Goal: Browse casually

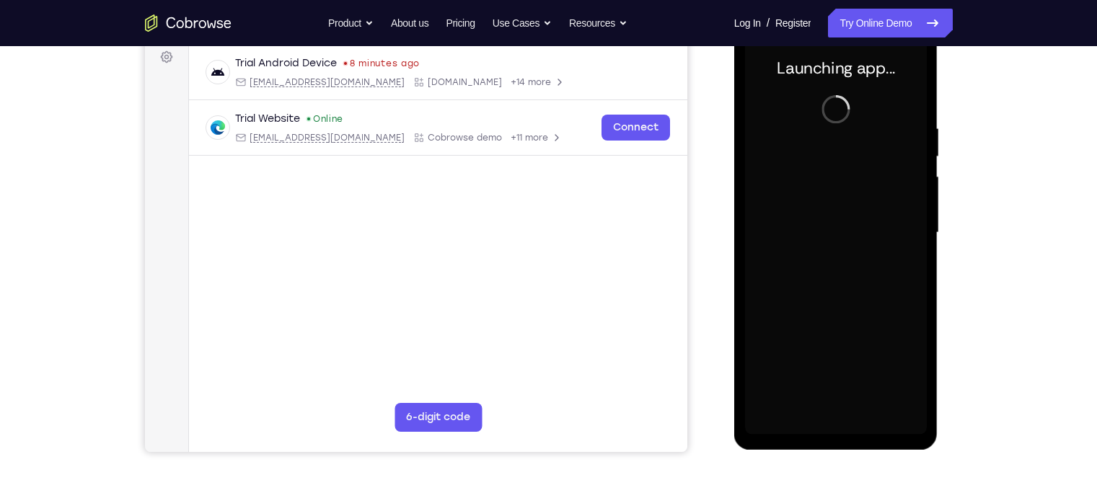
scroll to position [202, 0]
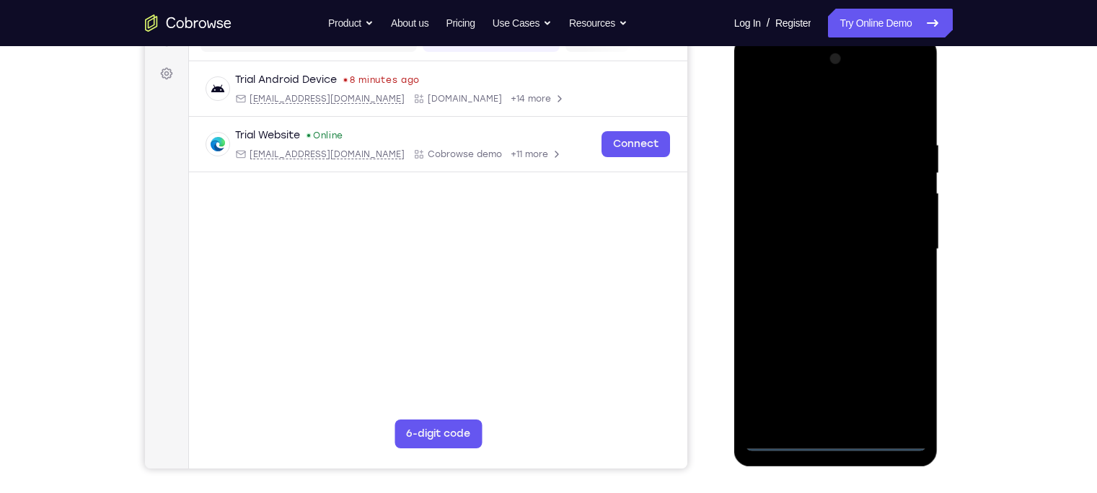
click at [847, 444] on div at bounding box center [836, 250] width 182 height 404
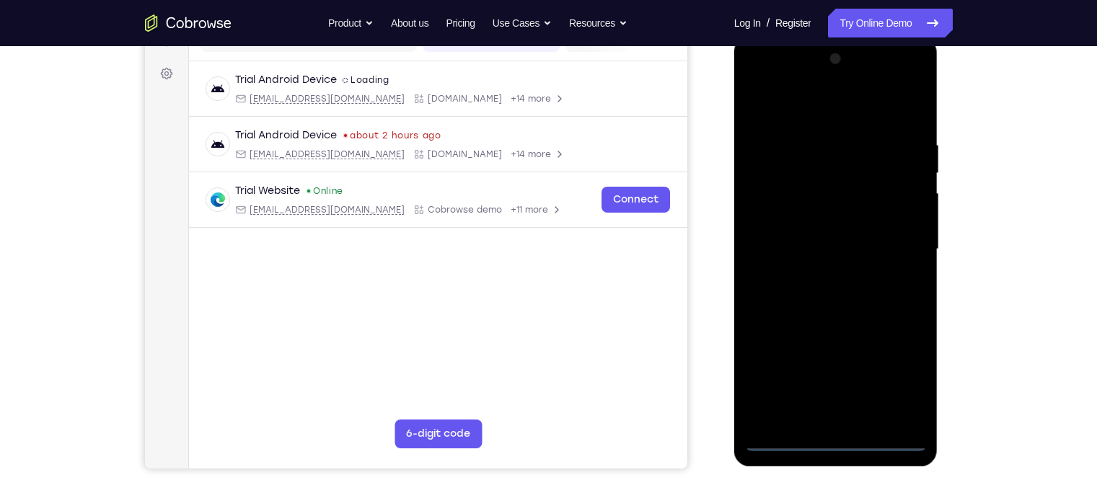
click at [903, 379] on div at bounding box center [836, 250] width 182 height 404
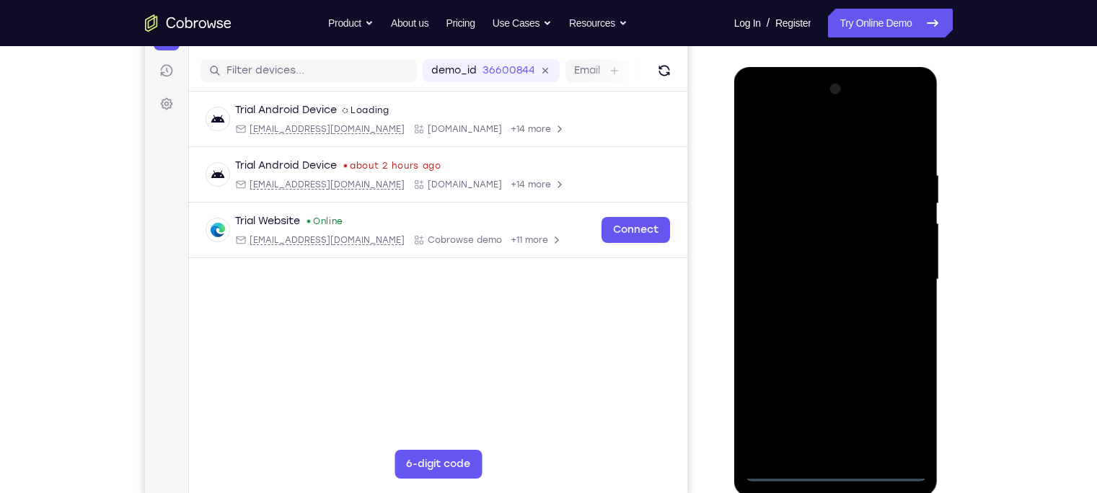
click at [767, 144] on div at bounding box center [836, 280] width 182 height 404
click at [889, 276] on div at bounding box center [836, 280] width 182 height 404
click at [823, 307] on div at bounding box center [836, 280] width 182 height 404
click at [822, 261] on div at bounding box center [836, 280] width 182 height 404
click at [824, 255] on div at bounding box center [836, 280] width 182 height 404
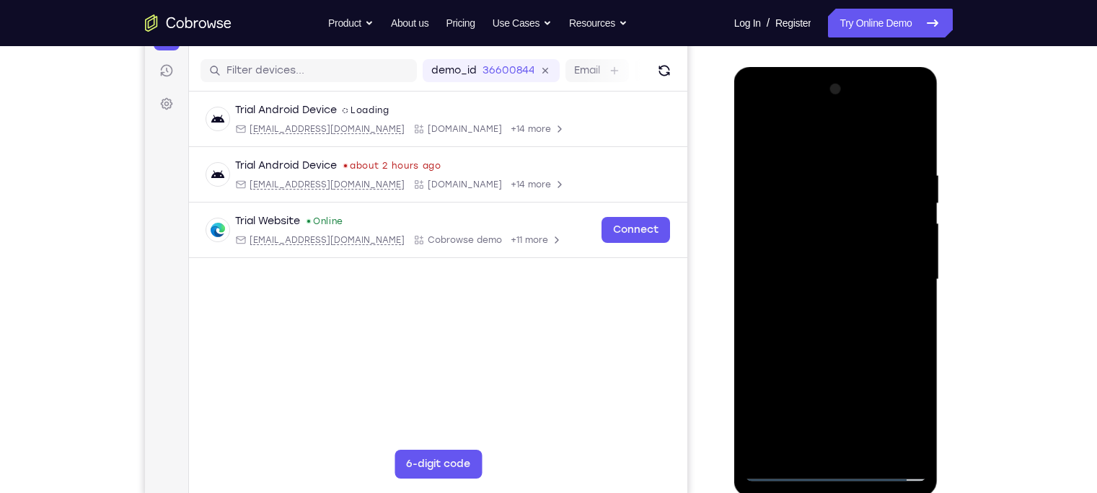
click at [824, 275] on div at bounding box center [836, 280] width 182 height 404
click at [822, 330] on div at bounding box center [836, 280] width 182 height 404
click at [860, 334] on div at bounding box center [836, 280] width 182 height 404
click at [853, 337] on div at bounding box center [836, 280] width 182 height 404
click at [822, 169] on div at bounding box center [836, 280] width 182 height 404
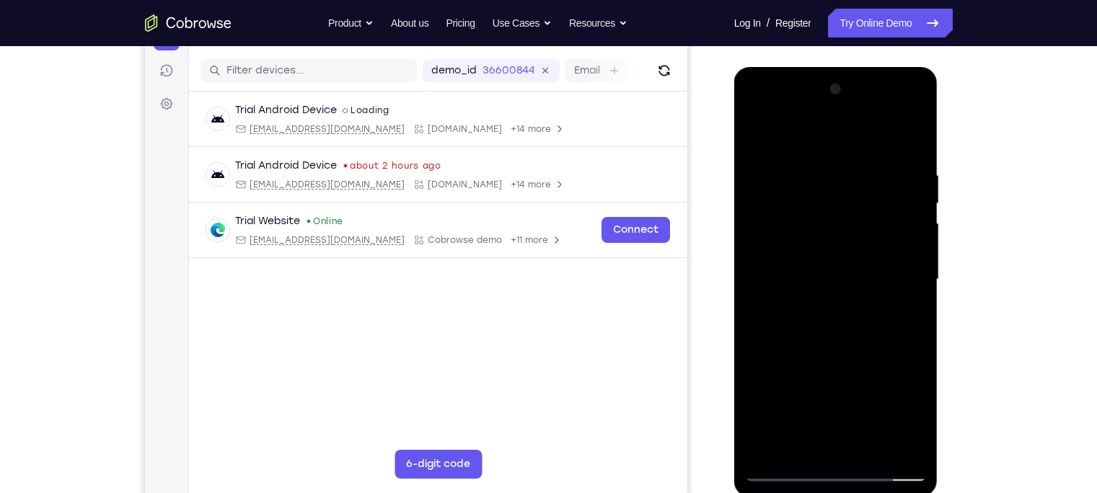
click at [905, 140] on div at bounding box center [836, 280] width 182 height 404
click at [862, 458] on div at bounding box center [836, 280] width 182 height 404
click at [861, 363] on div at bounding box center [836, 280] width 182 height 404
click at [852, 241] on div at bounding box center [836, 280] width 182 height 404
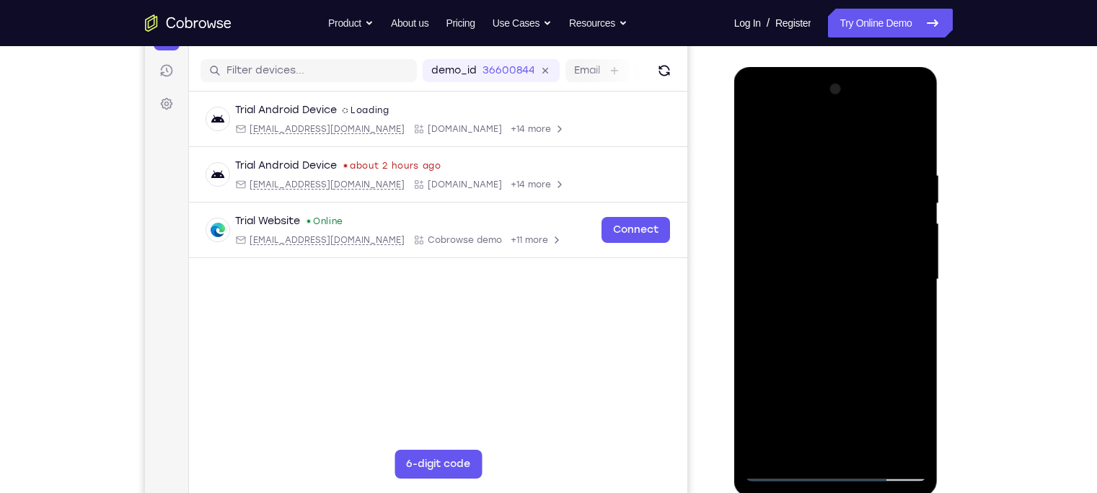
click at [759, 136] on div at bounding box center [836, 280] width 182 height 404
drag, startPoint x: 800, startPoint y: 218, endPoint x: 786, endPoint y: 360, distance: 142.8
click at [786, 360] on div at bounding box center [836, 280] width 182 height 404
click at [919, 431] on div at bounding box center [836, 280] width 182 height 404
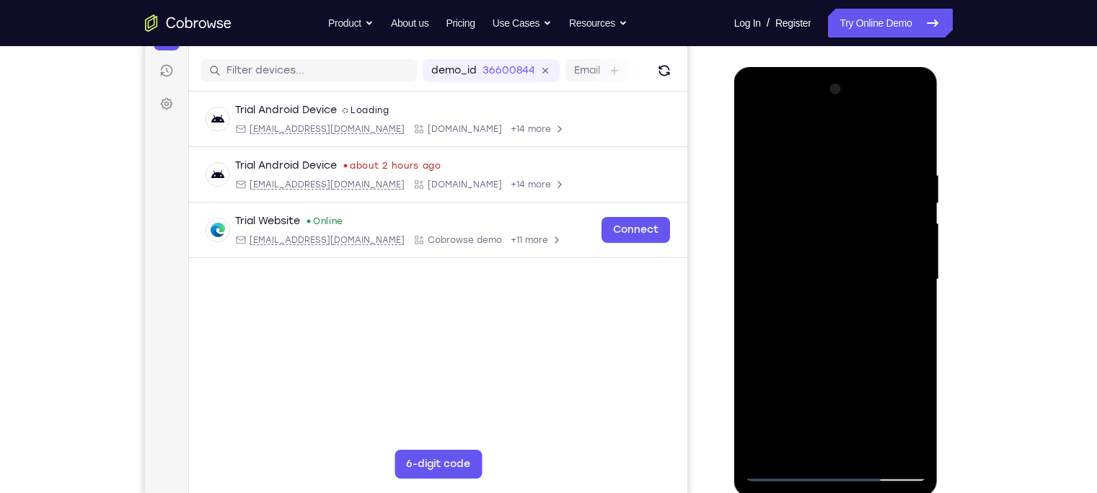
click at [920, 341] on div at bounding box center [836, 280] width 182 height 404
click at [822, 164] on div at bounding box center [836, 280] width 182 height 404
click at [917, 142] on div at bounding box center [836, 280] width 182 height 404
drag, startPoint x: 837, startPoint y: 197, endPoint x: 822, endPoint y: 383, distance: 186.6
click at [822, 383] on div at bounding box center [836, 280] width 182 height 404
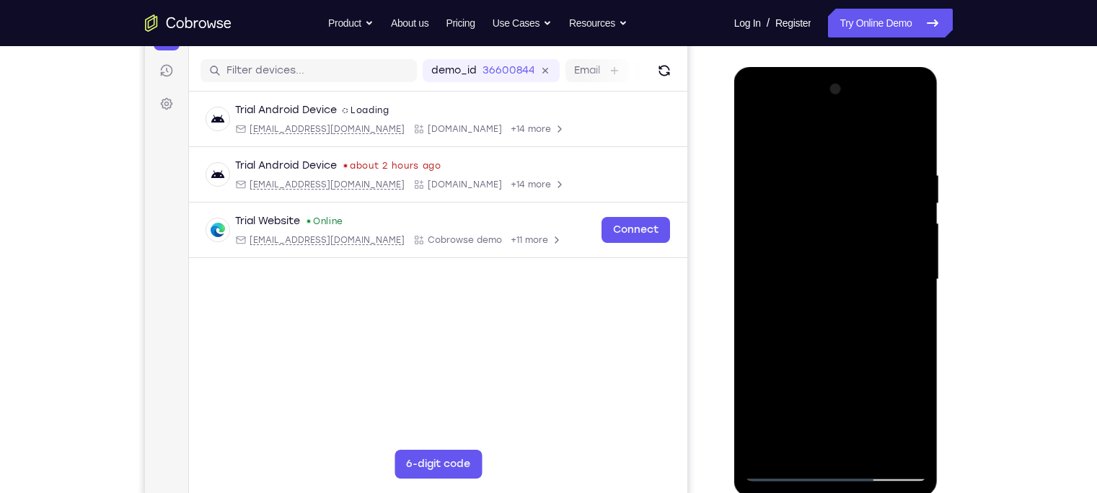
click at [815, 173] on div at bounding box center [836, 280] width 182 height 404
click at [905, 145] on div at bounding box center [836, 280] width 182 height 404
drag, startPoint x: 848, startPoint y: 273, endPoint x: 852, endPoint y: 206, distance: 67.2
click at [852, 206] on div at bounding box center [836, 280] width 182 height 404
drag, startPoint x: 808, startPoint y: 252, endPoint x: 811, endPoint y: 237, distance: 16.1
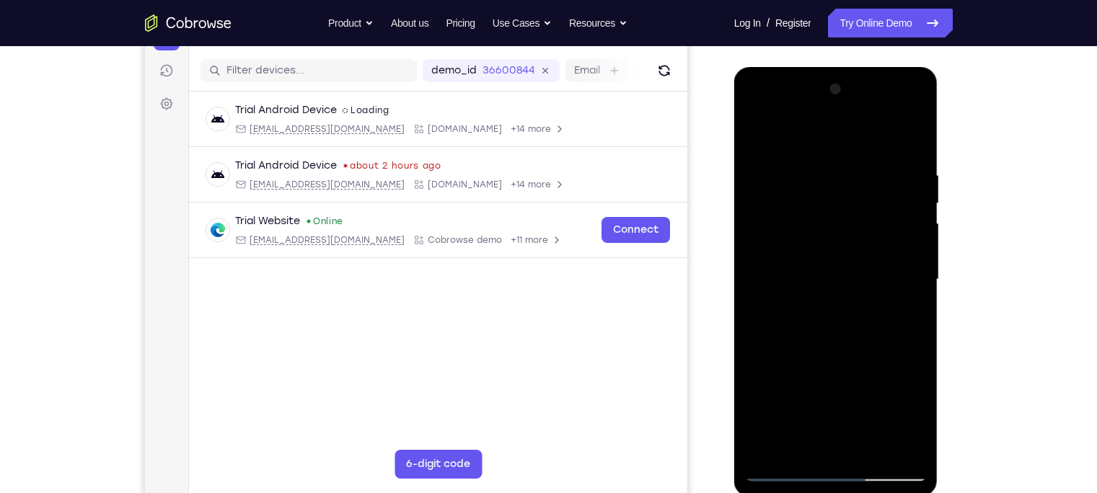
click at [811, 237] on div at bounding box center [836, 280] width 182 height 404
drag, startPoint x: 811, startPoint y: 237, endPoint x: 784, endPoint y: 348, distance: 114.9
click at [784, 348] on div at bounding box center [836, 280] width 182 height 404
drag, startPoint x: 120, startPoint y: 163, endPoint x: 945, endPoint y: 201, distance: 825.9
click at [945, 201] on div at bounding box center [837, 278] width 231 height 444
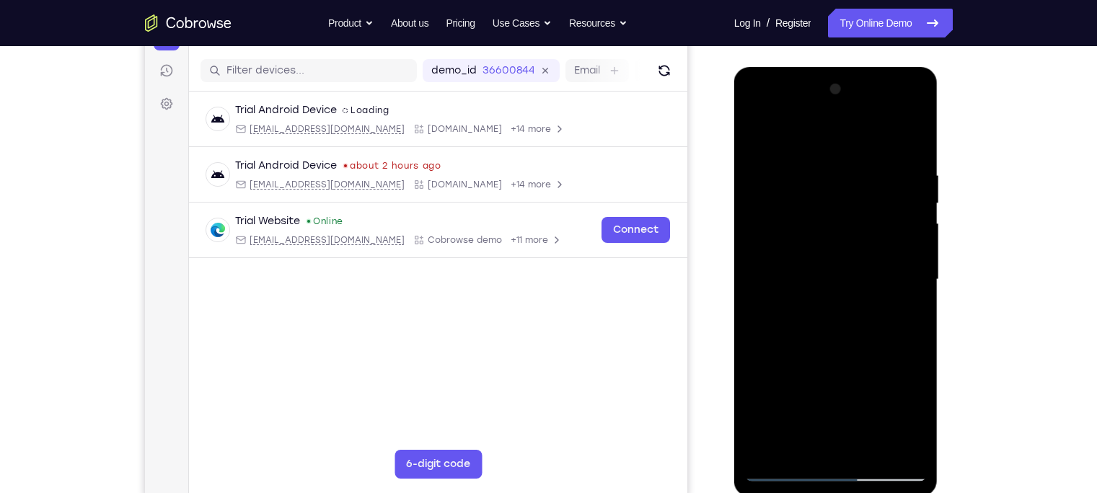
click at [834, 337] on div at bounding box center [836, 280] width 182 height 404
drag, startPoint x: 862, startPoint y: 271, endPoint x: 870, endPoint y: 185, distance: 86.2
click at [870, 185] on div at bounding box center [836, 280] width 182 height 404
